Goal: Transaction & Acquisition: Purchase product/service

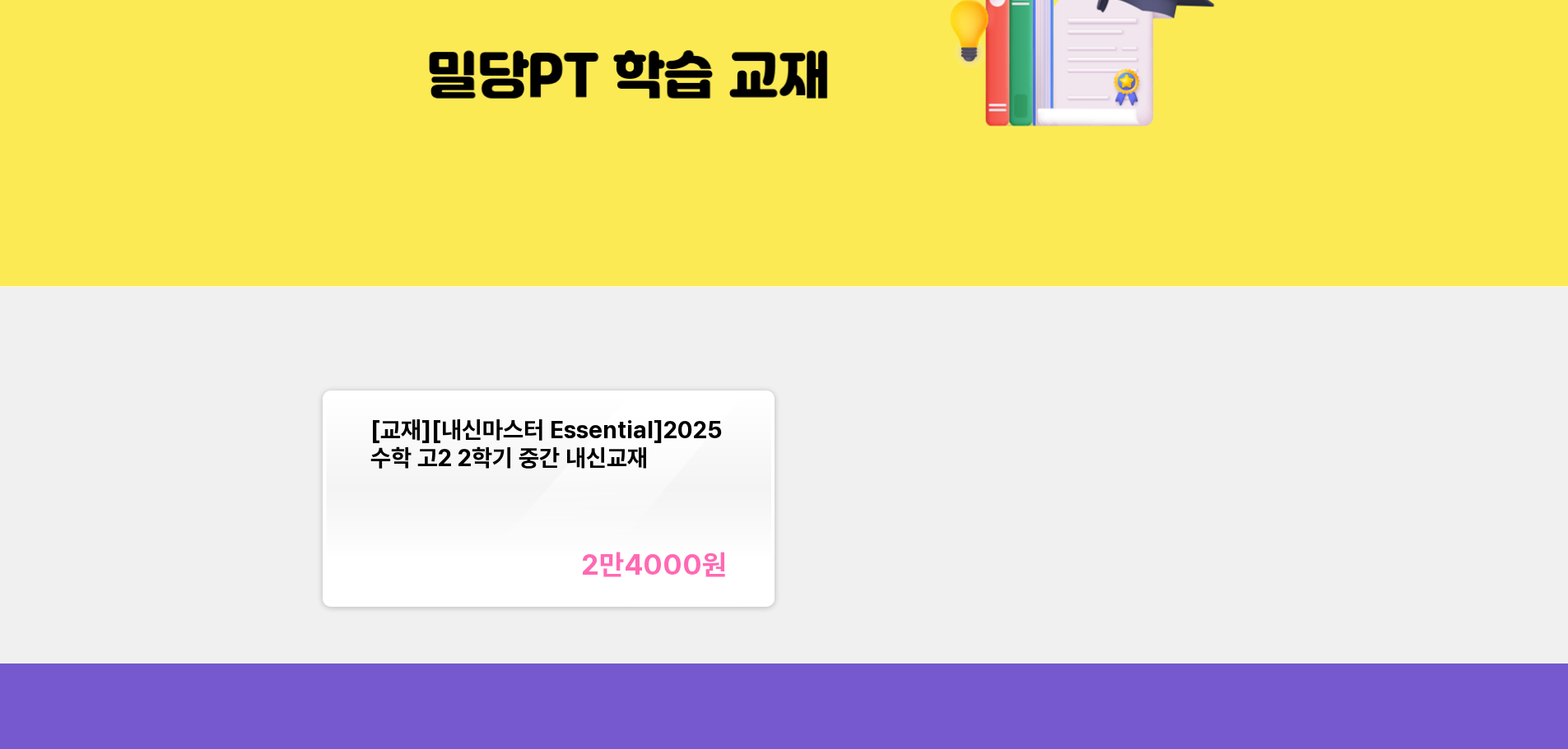
scroll to position [164, 0]
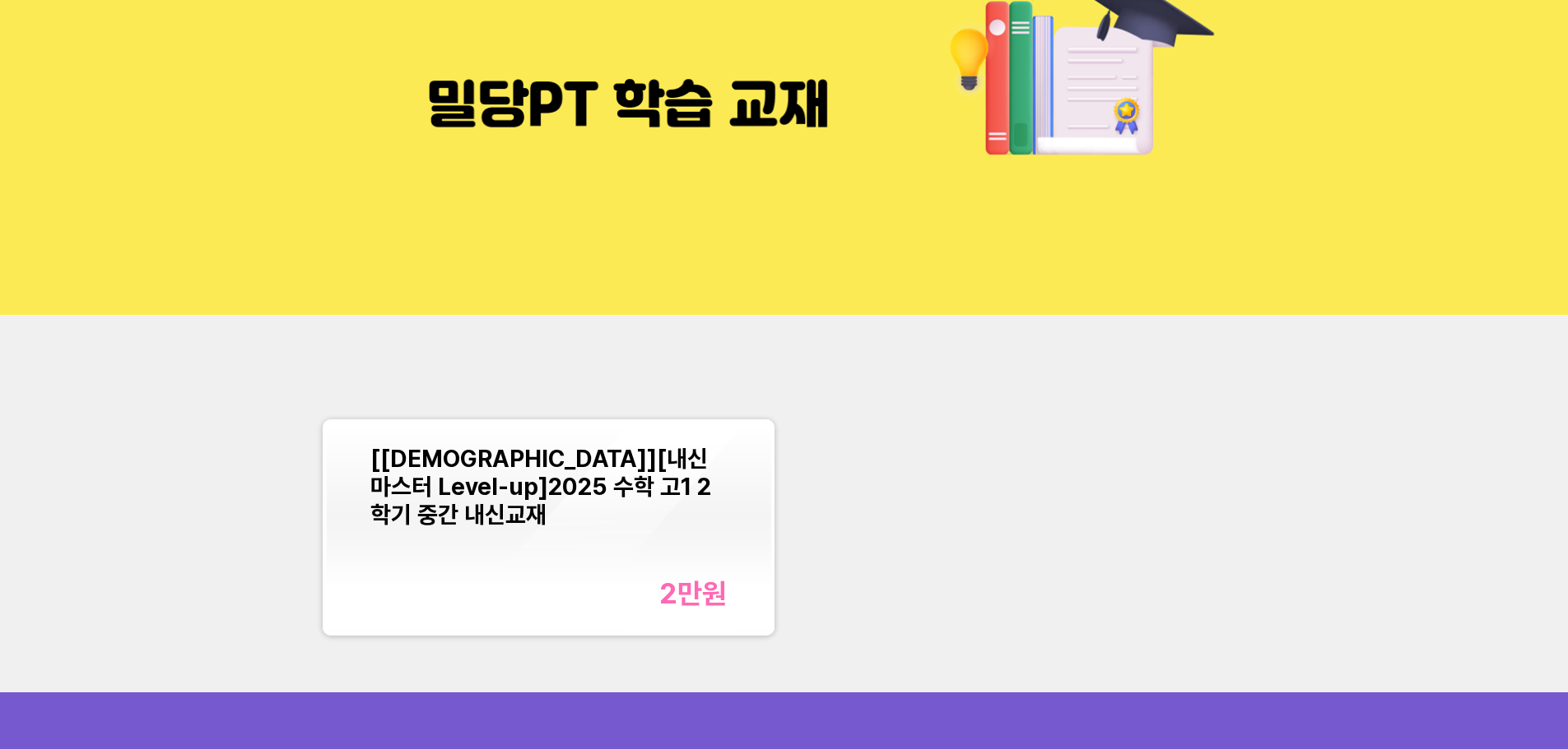
scroll to position [329, 0]
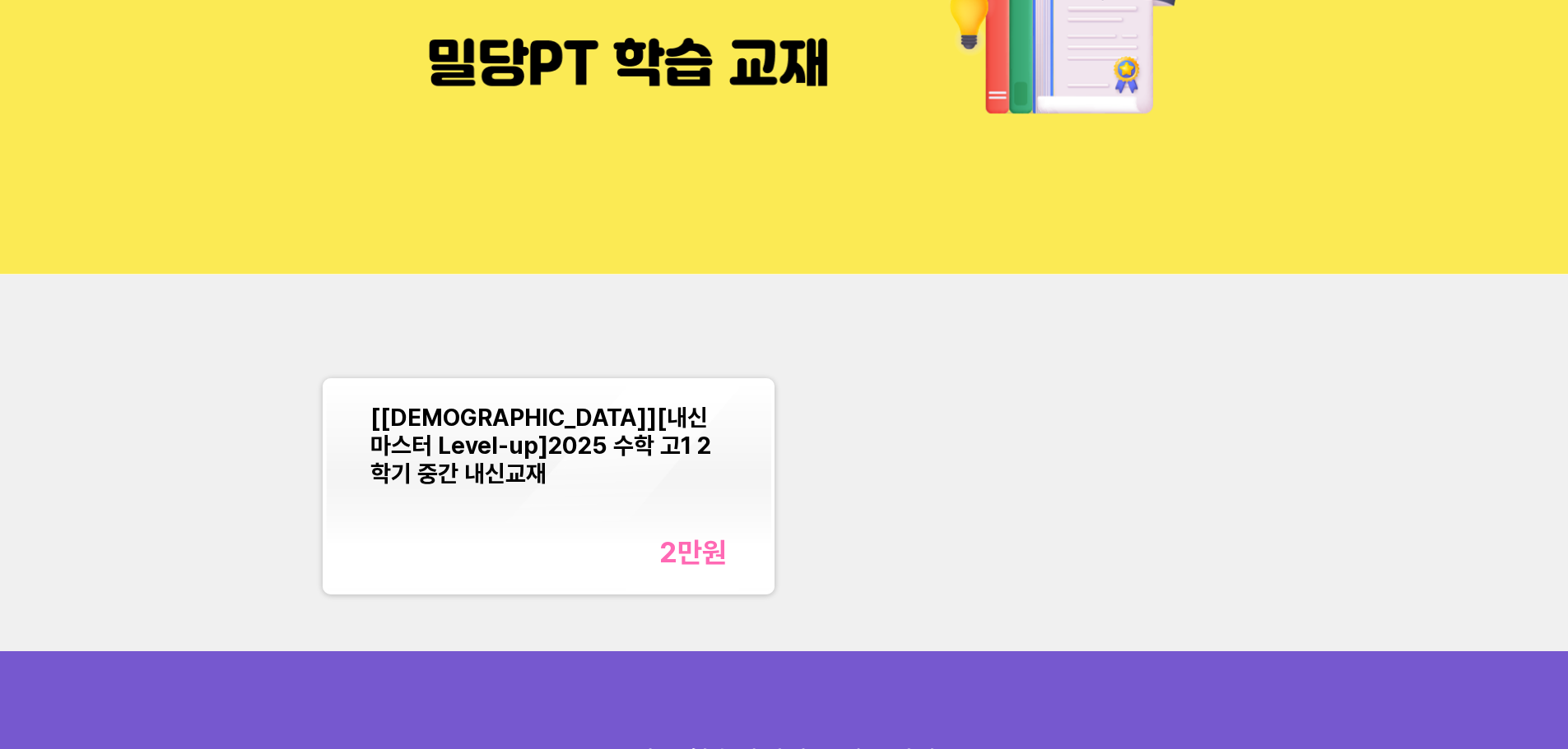
scroll to position [164, 0]
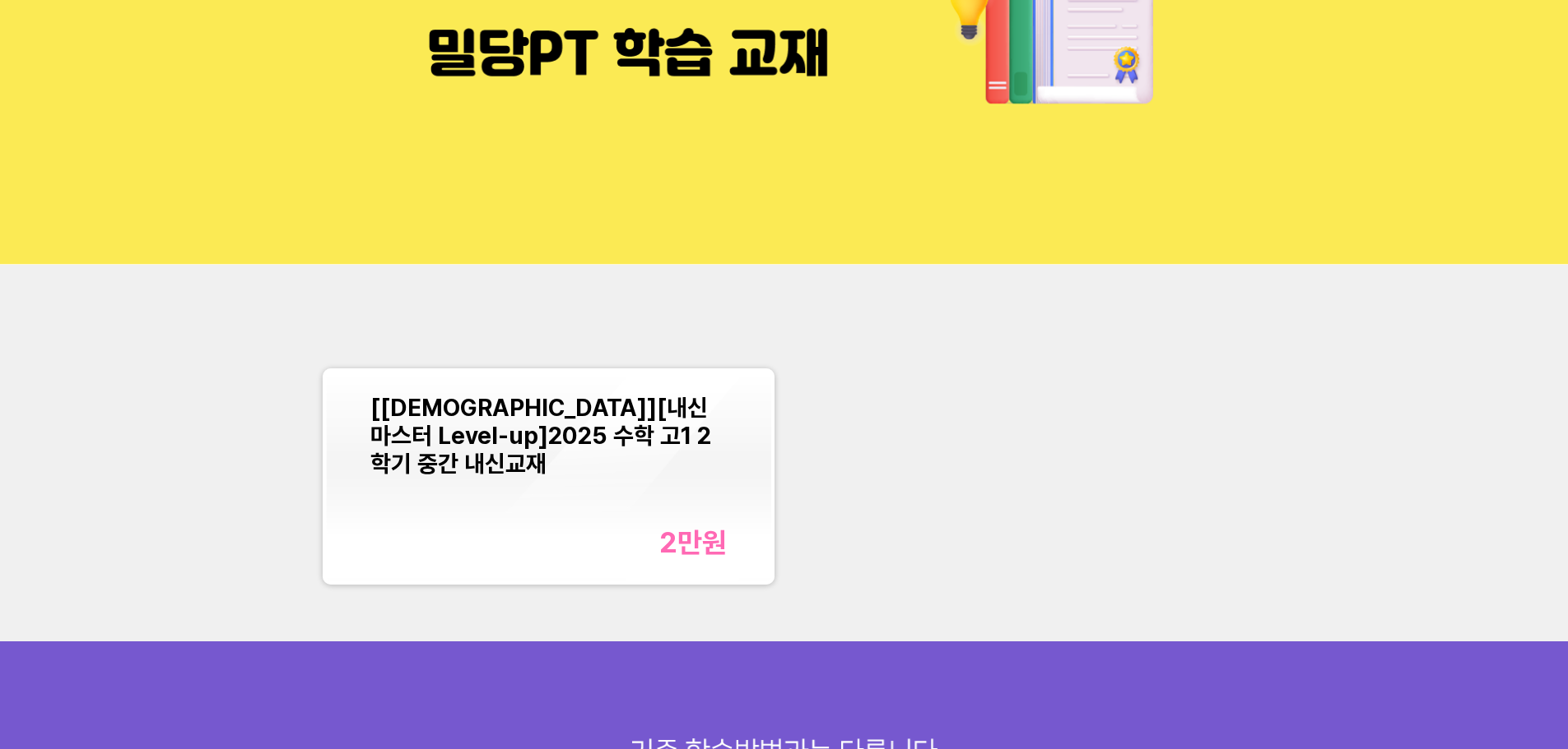
scroll to position [412, 0]
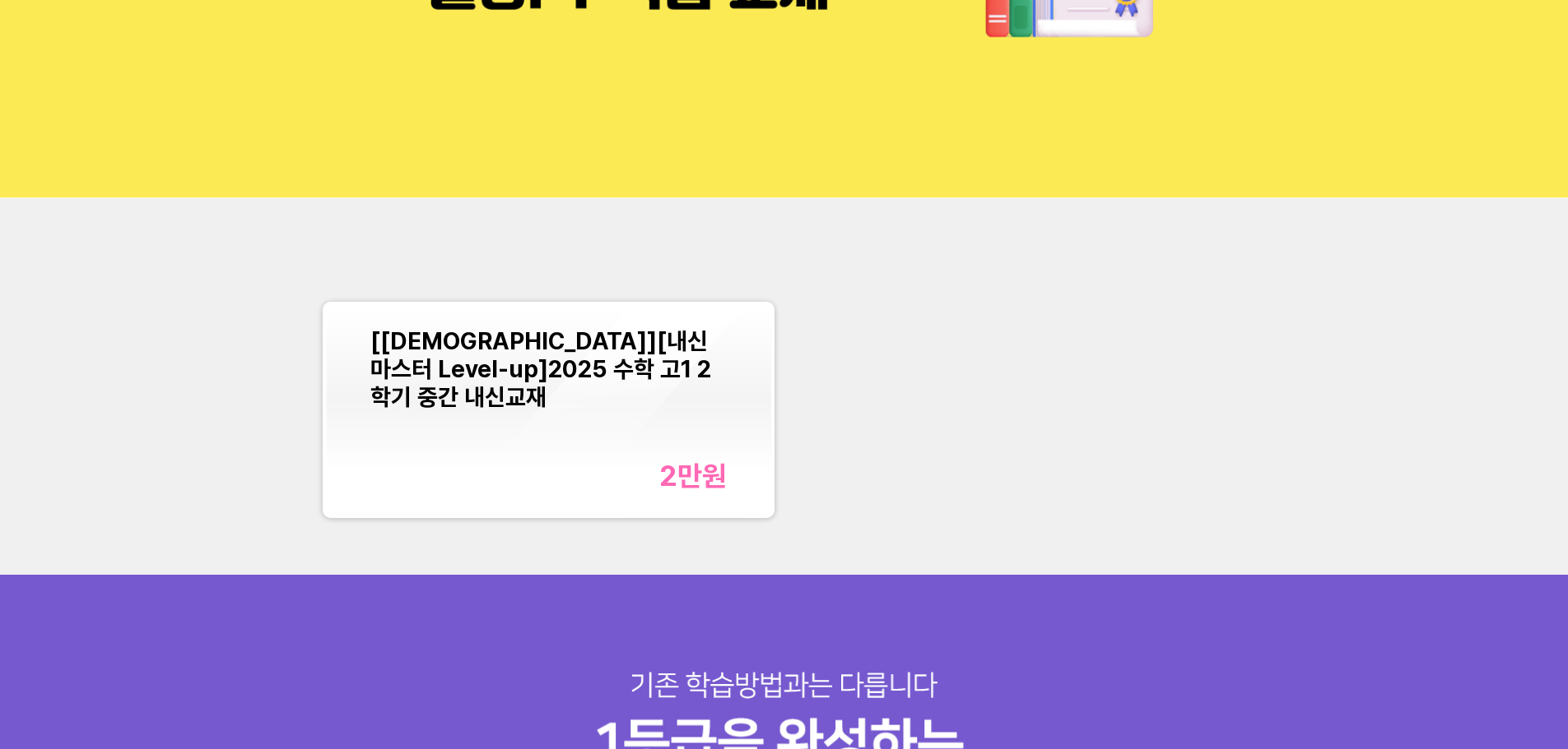
scroll to position [247, 0]
